Goal: Transaction & Acquisition: Purchase product/service

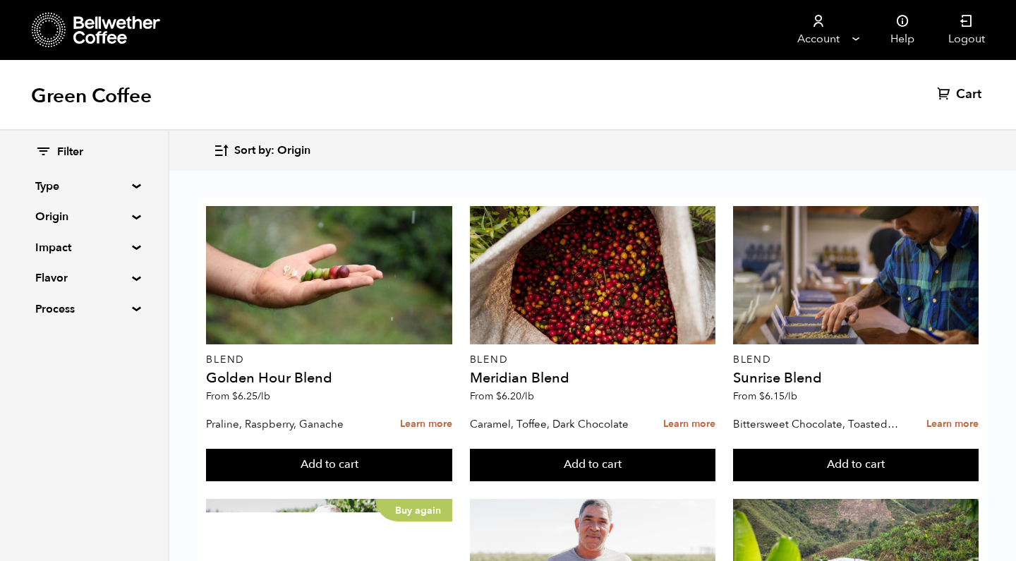
click at [66, 212] on summary "Origin" at bounding box center [83, 216] width 97 height 17
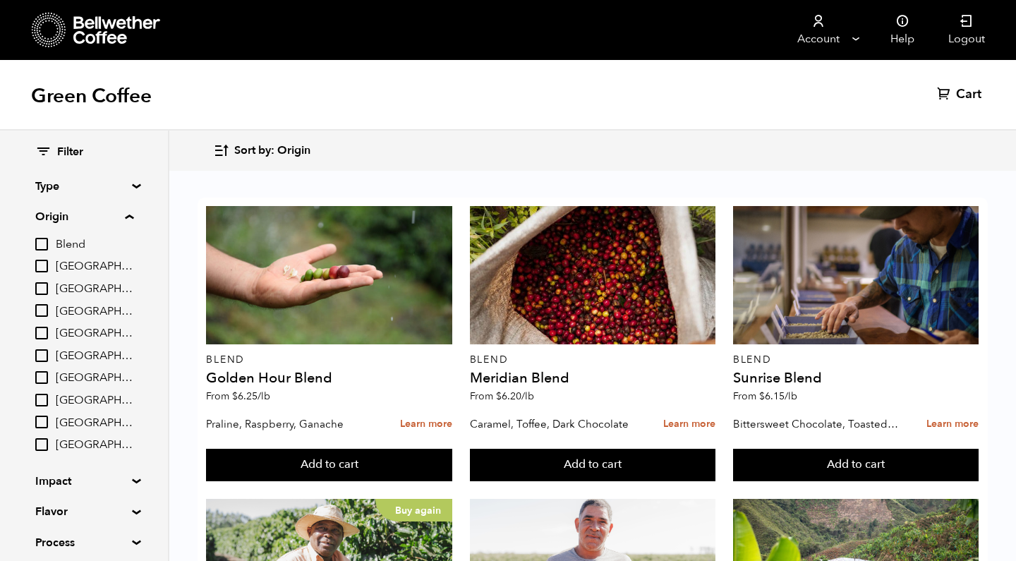
click at [76, 372] on span "[GEOGRAPHIC_DATA]" at bounding box center [95, 378] width 78 height 16
click at [0, 0] on input "[GEOGRAPHIC_DATA]" at bounding box center [0, 0] width 0 height 0
checkbox input "true"
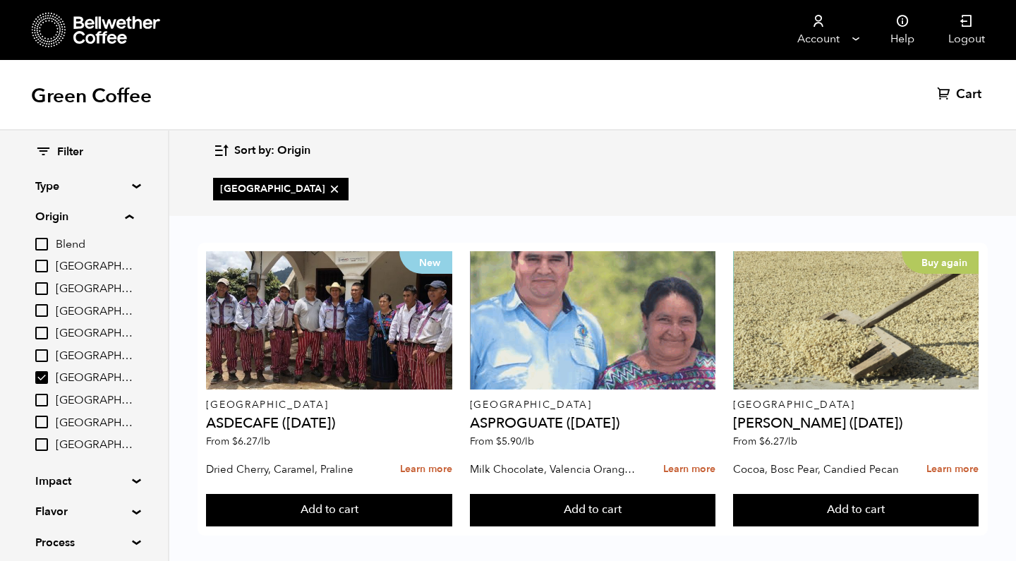
click at [75, 216] on summary "Origin" at bounding box center [84, 216] width 98 height 17
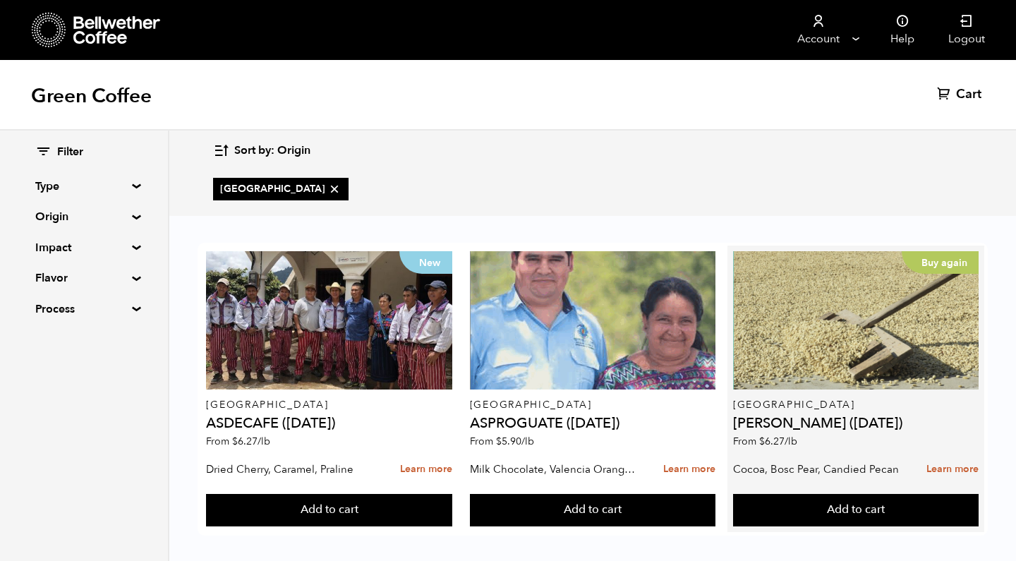
scroll to position [9, 0]
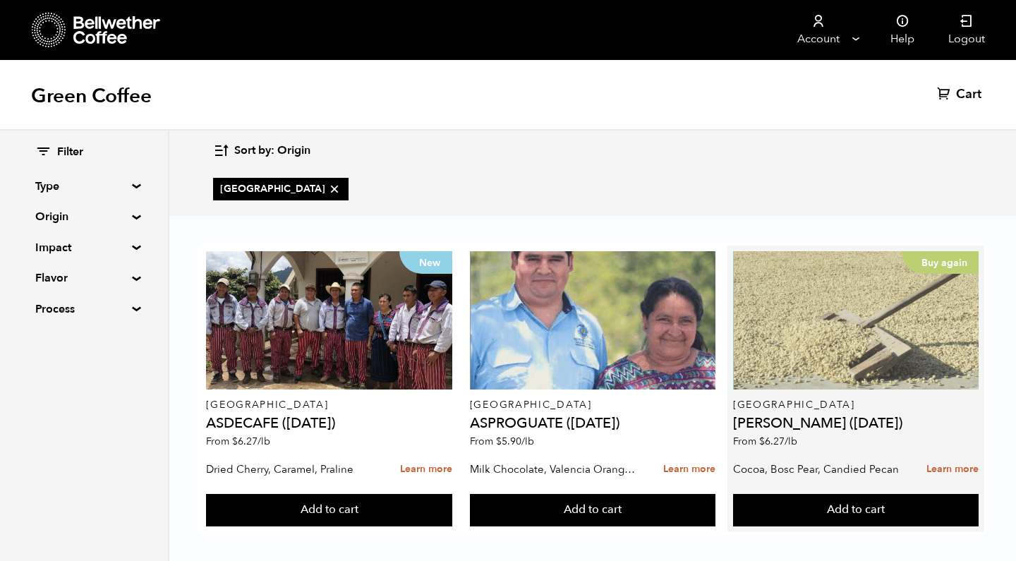
click at [844, 324] on div "Buy again" at bounding box center [855, 320] width 245 height 138
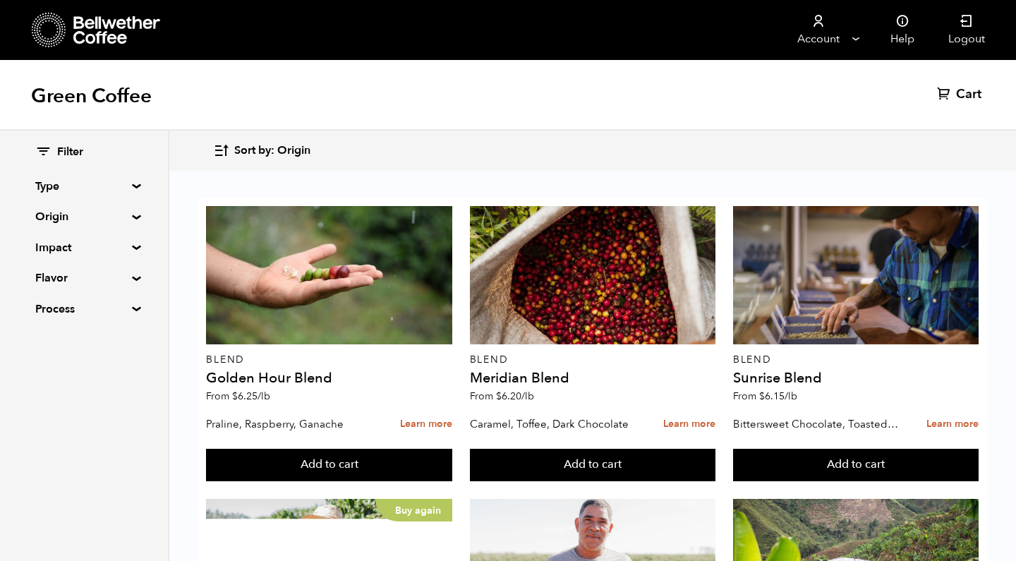
click at [63, 216] on summary "Origin" at bounding box center [83, 216] width 97 height 17
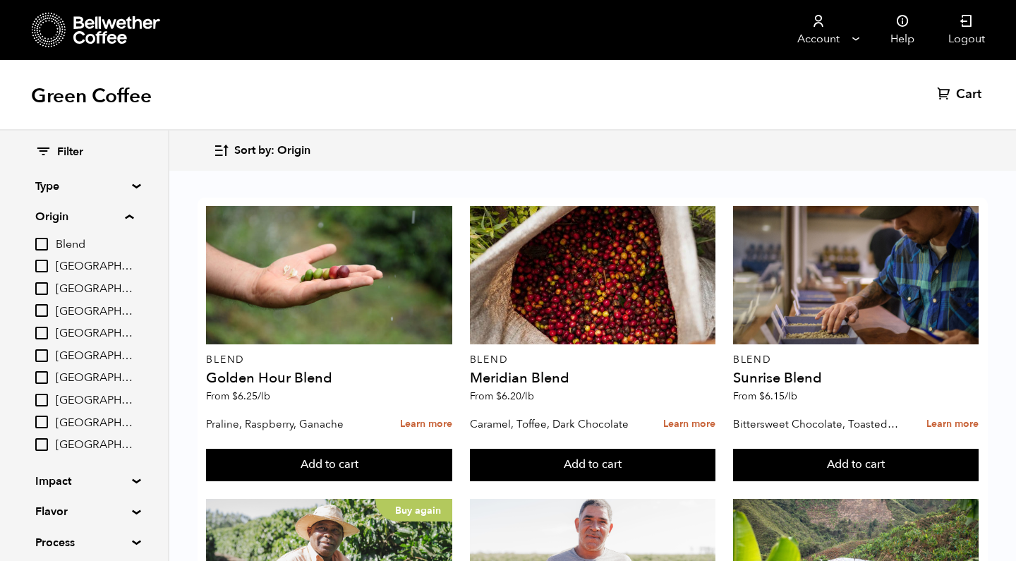
click at [73, 351] on span "Ethiopia" at bounding box center [95, 356] width 78 height 16
click at [0, 0] on input "Ethiopia" at bounding box center [0, 0] width 0 height 0
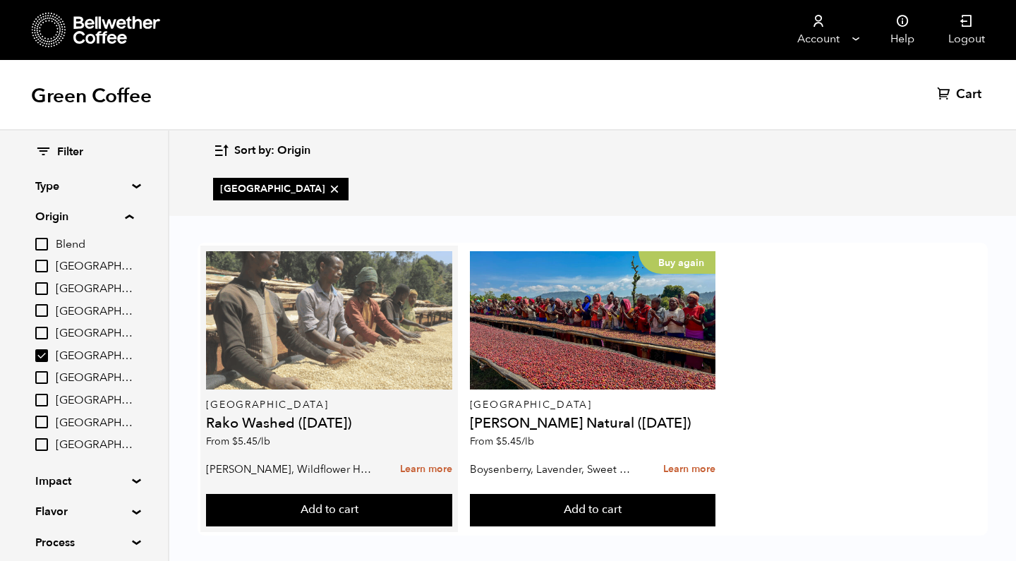
click at [370, 346] on div at bounding box center [328, 320] width 245 height 138
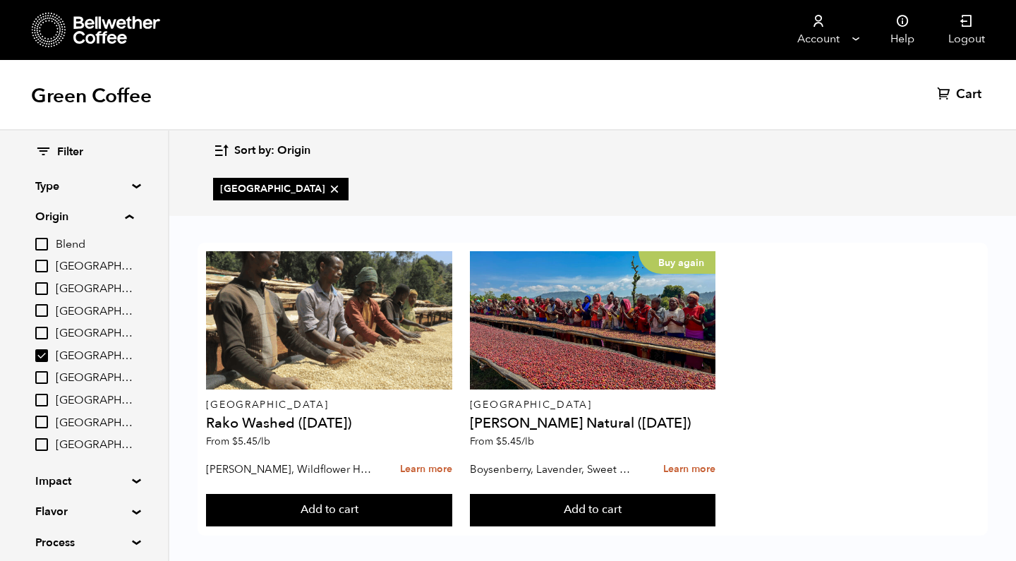
click at [57, 352] on label "Ethiopia" at bounding box center [84, 355] width 98 height 17
click at [0, 0] on input "Ethiopia" at bounding box center [0, 0] width 0 height 0
checkbox input "false"
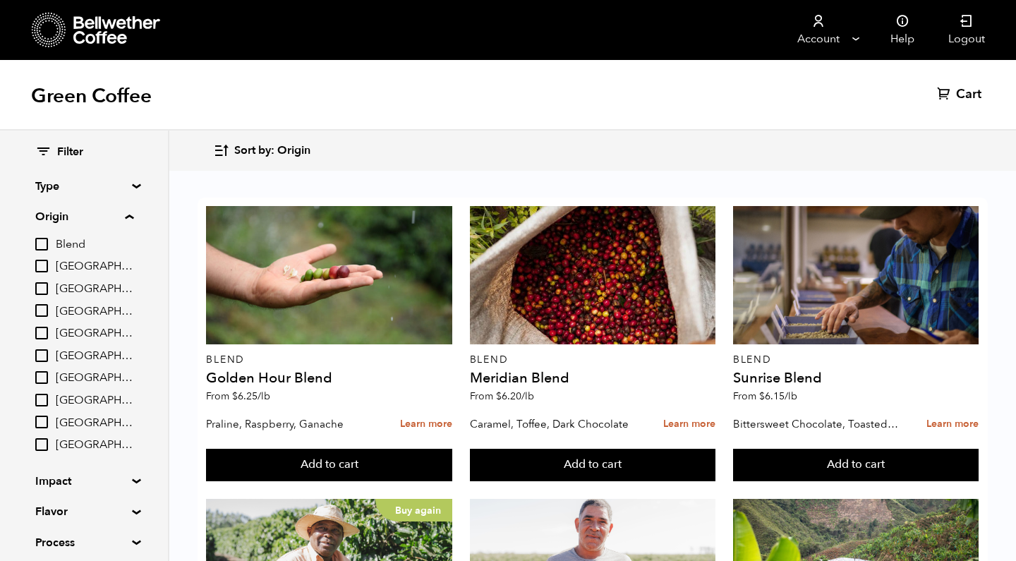
click at [79, 374] on span "[GEOGRAPHIC_DATA]" at bounding box center [95, 378] width 78 height 16
click at [0, 0] on input "[GEOGRAPHIC_DATA]" at bounding box center [0, 0] width 0 height 0
checkbox input "true"
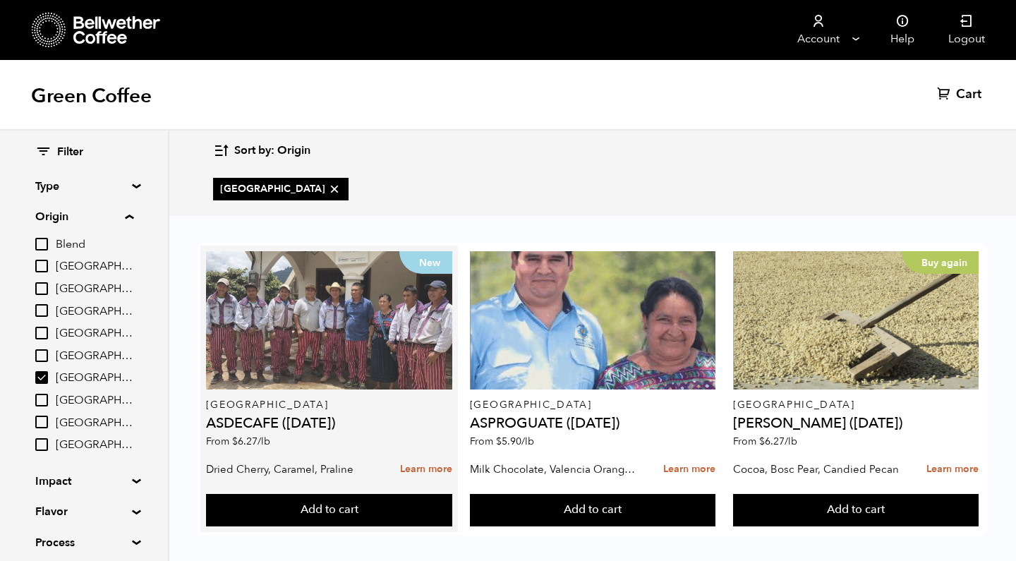
click at [357, 328] on div "New" at bounding box center [328, 320] width 245 height 138
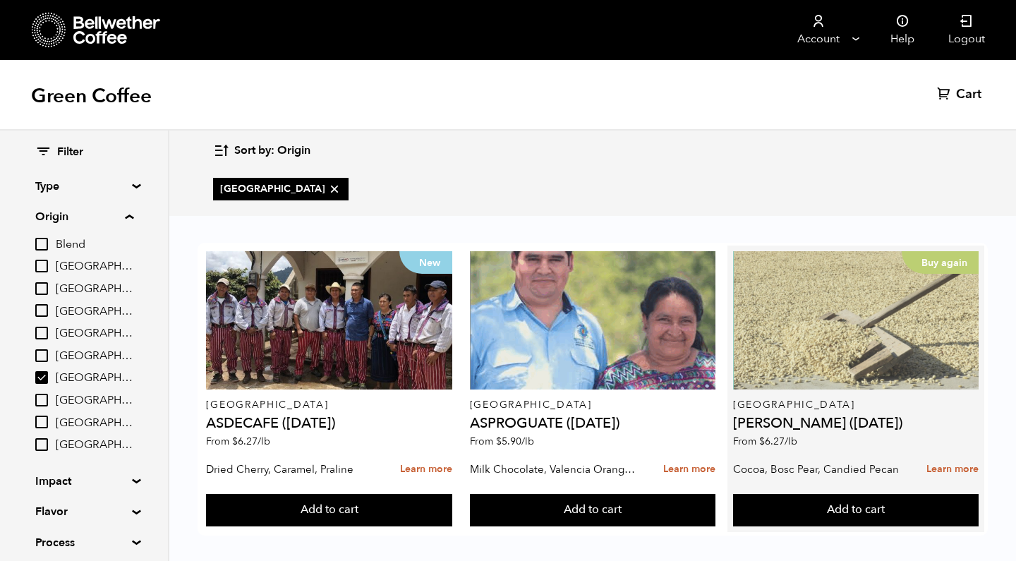
scroll to position [9, 0]
click at [829, 308] on div "Buy again" at bounding box center [855, 320] width 245 height 138
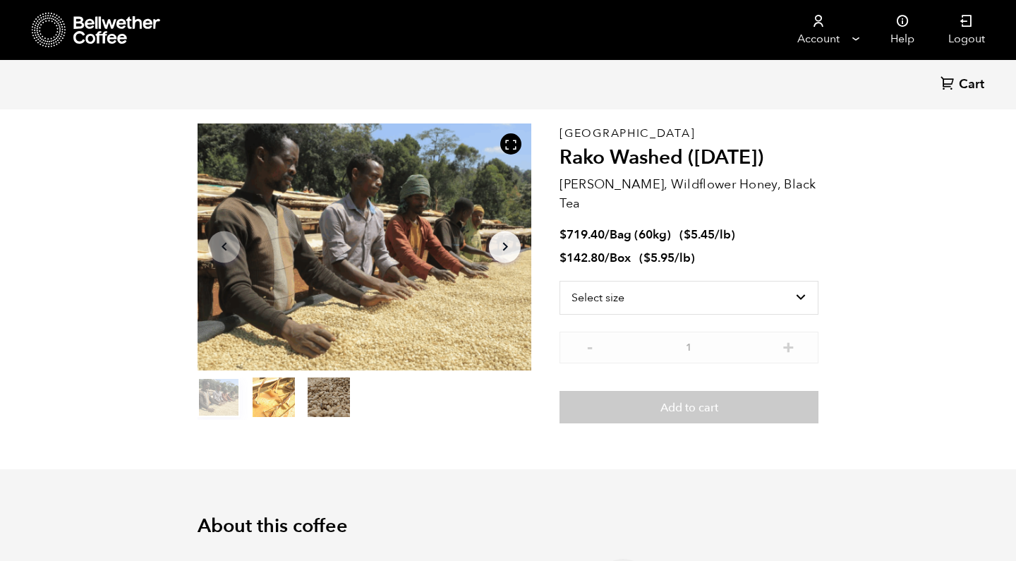
scroll to position [67, 0]
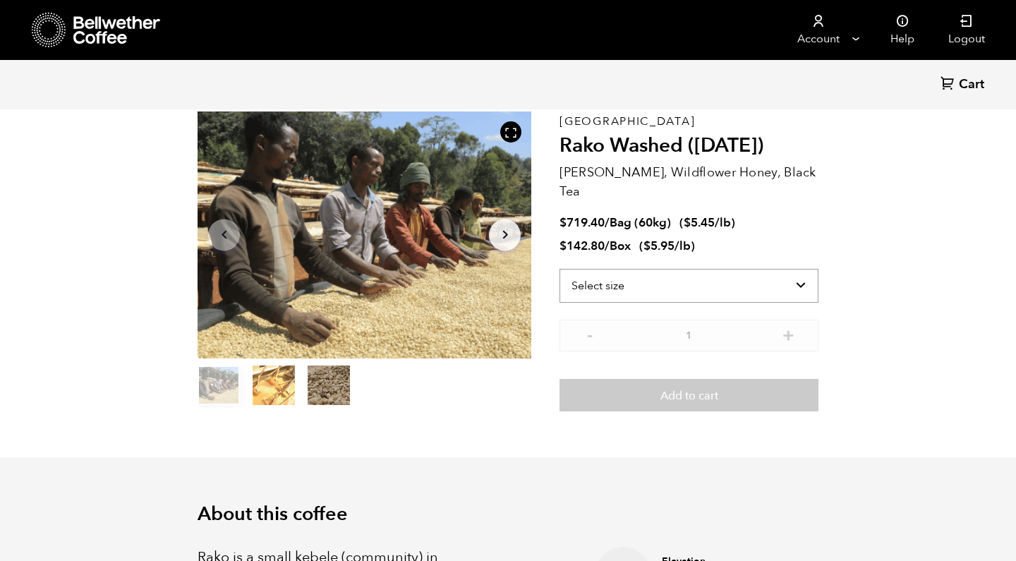
select select "bag-3"
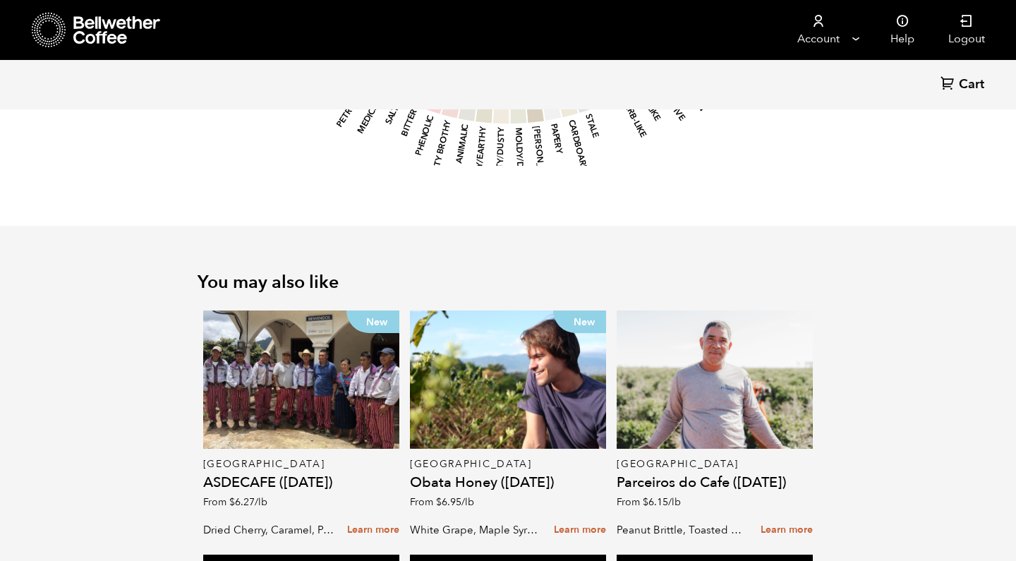
scroll to position [1838, 0]
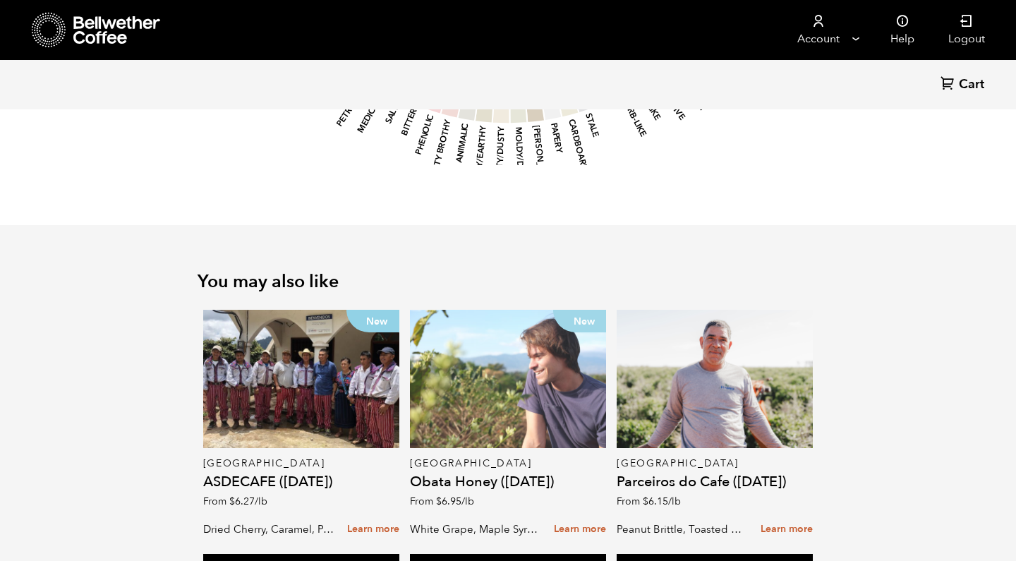
click at [525, 377] on div "New" at bounding box center [508, 379] width 196 height 138
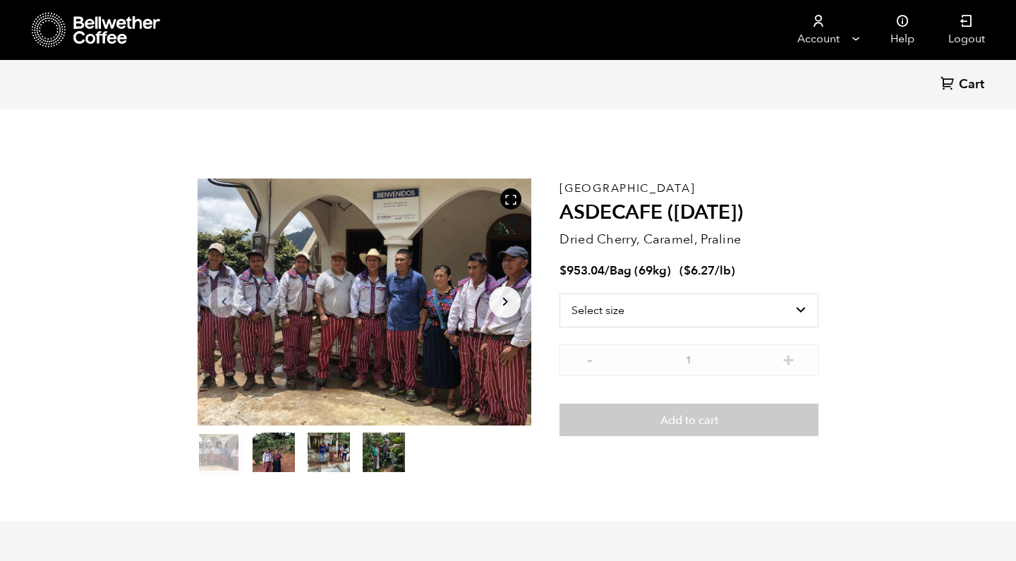
scroll to position [614, 604]
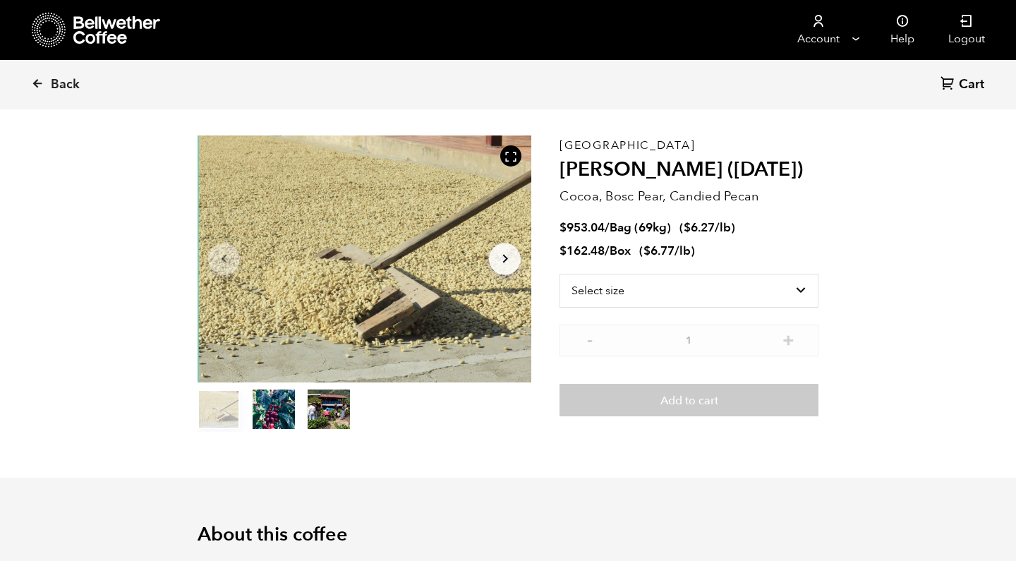
scroll to position [9, 0]
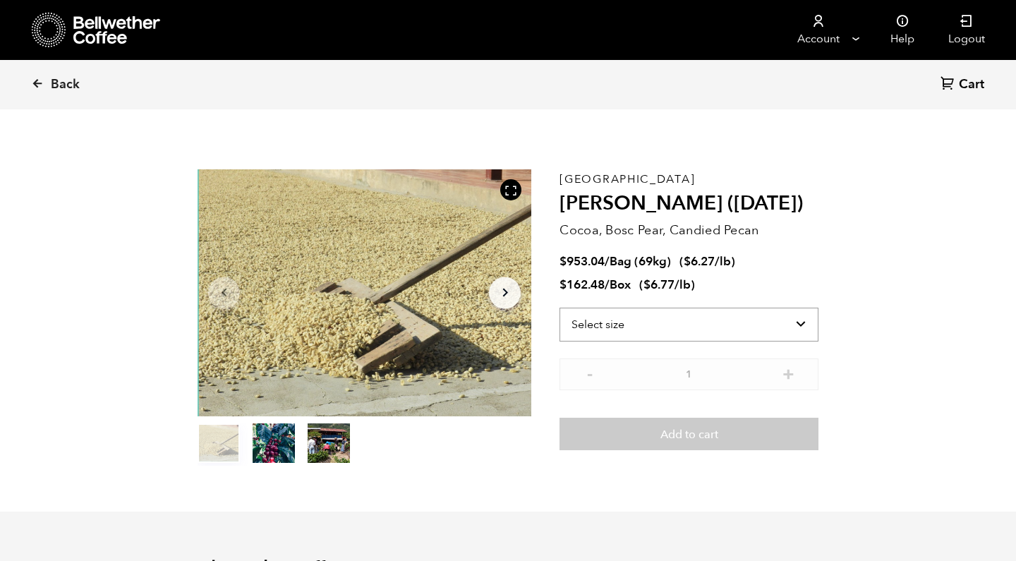
select select "bag-2"
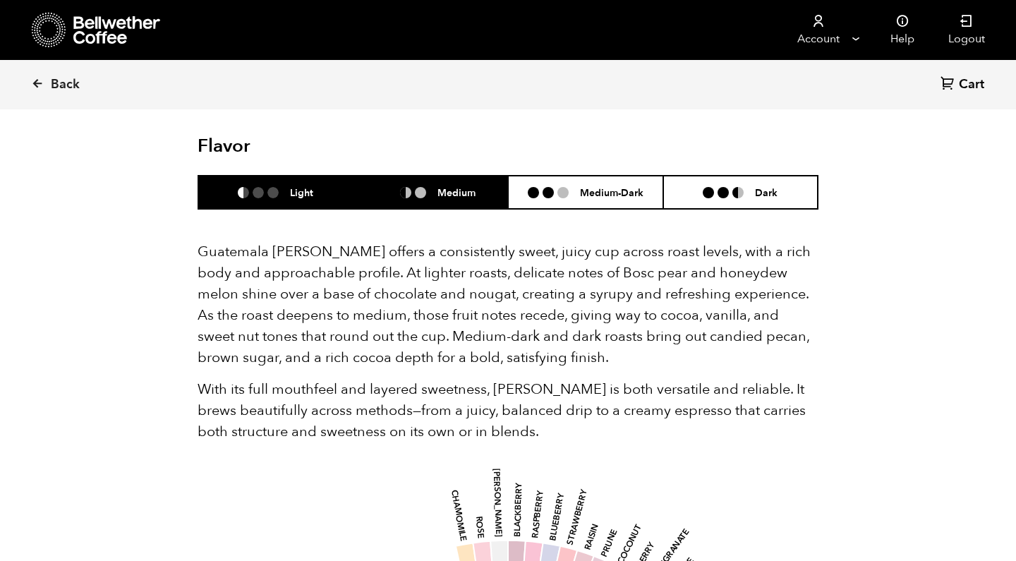
scroll to position [867, 0]
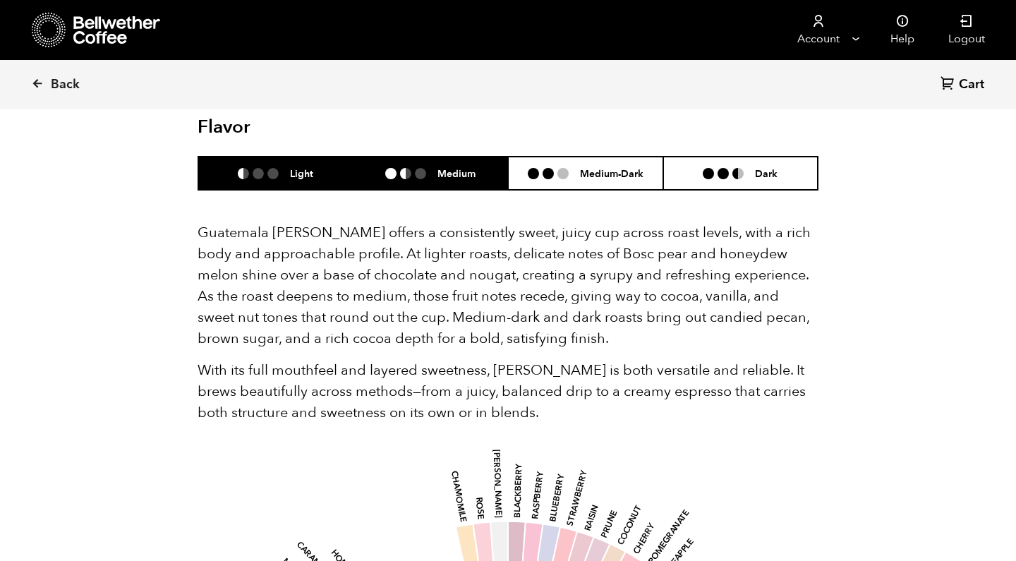
click at [403, 169] on li at bounding box center [405, 173] width 11 height 11
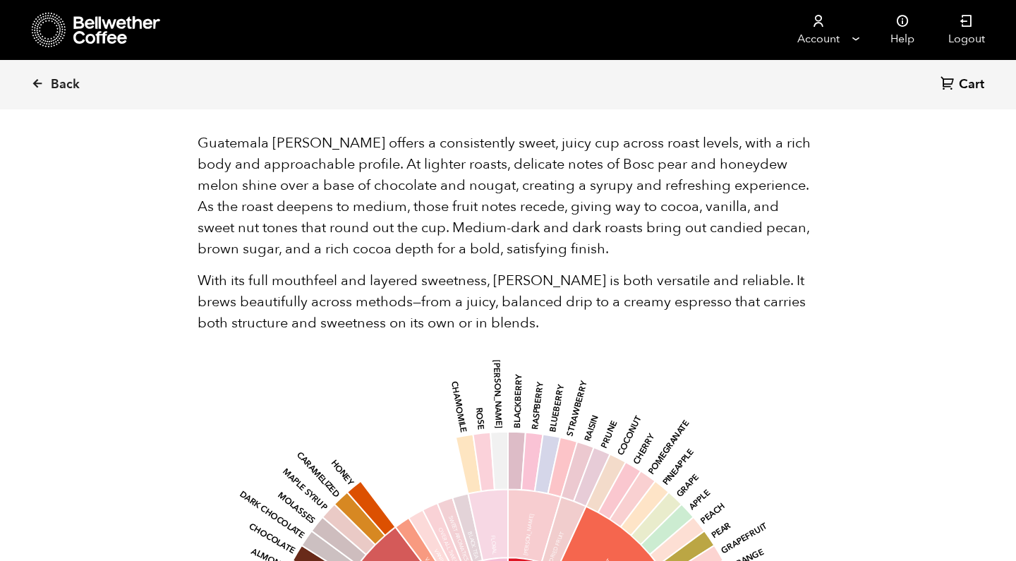
scroll to position [958, 0]
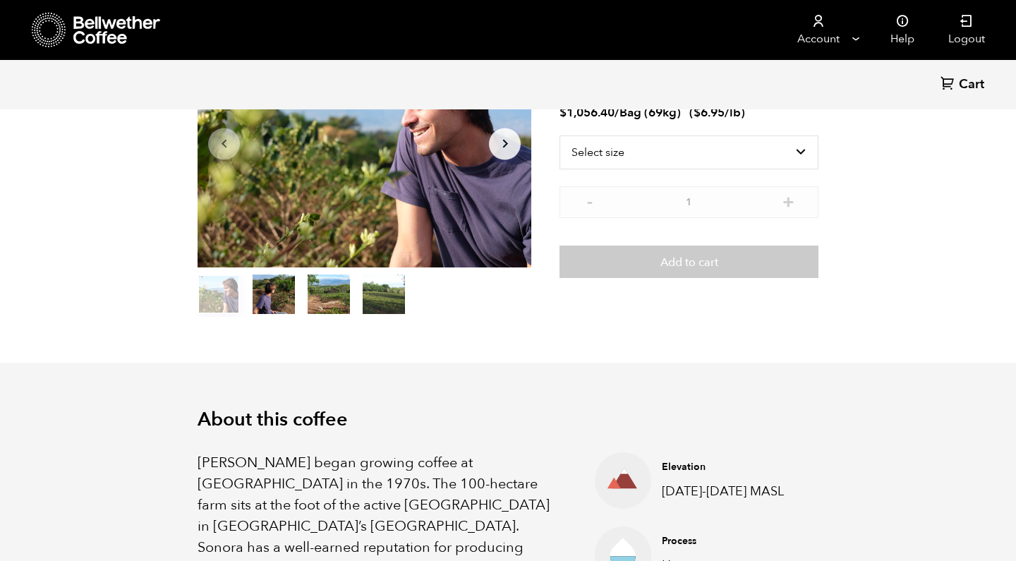
scroll to position [159, 0]
select select "bag-2"
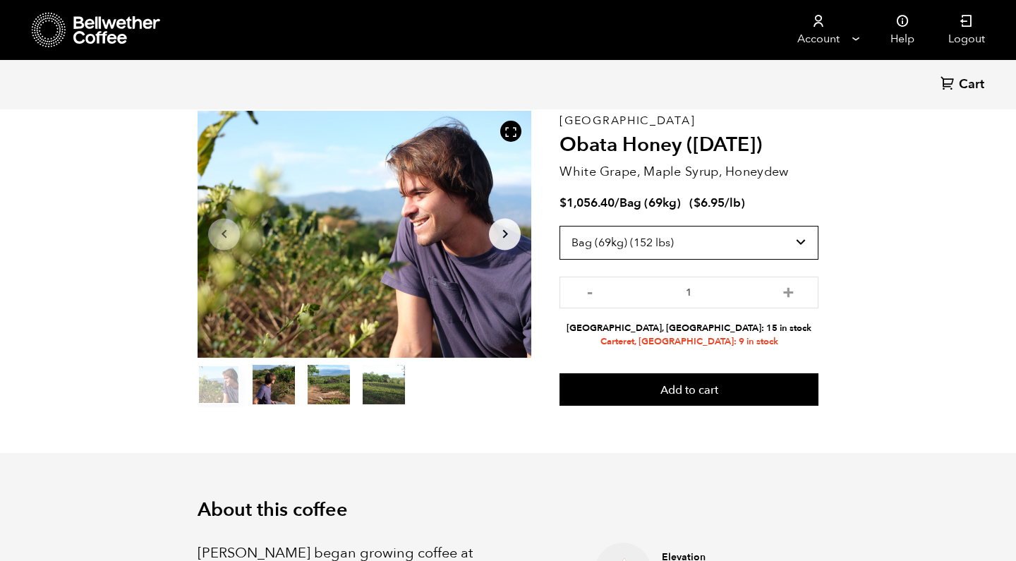
scroll to position [63, 0]
